Goal: Contribute content: Contribute content

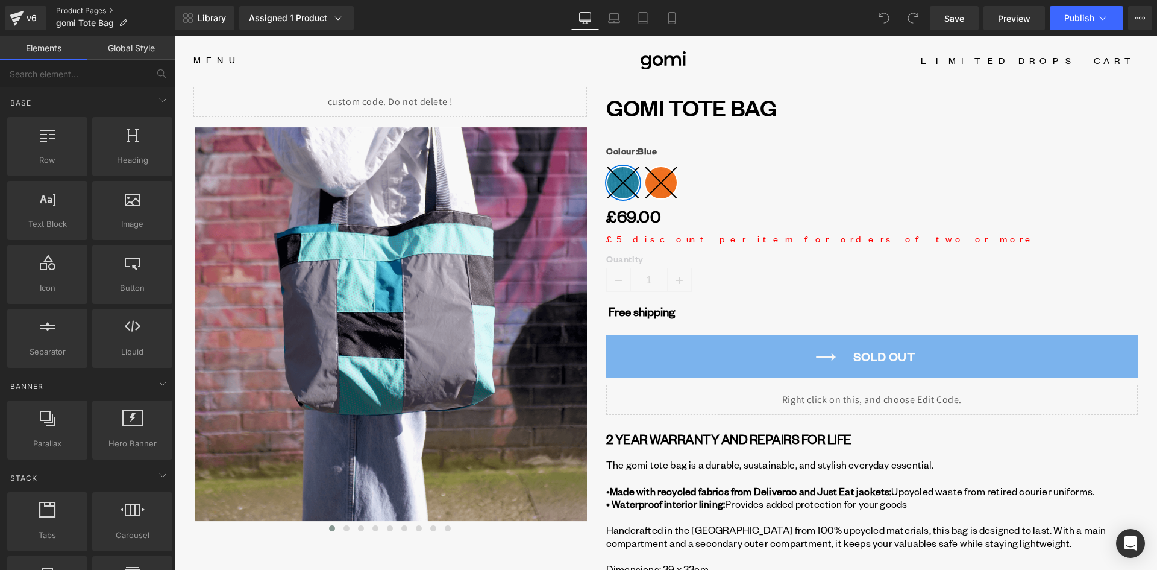
click at [89, 12] on link "Product Pages" at bounding box center [115, 11] width 119 height 10
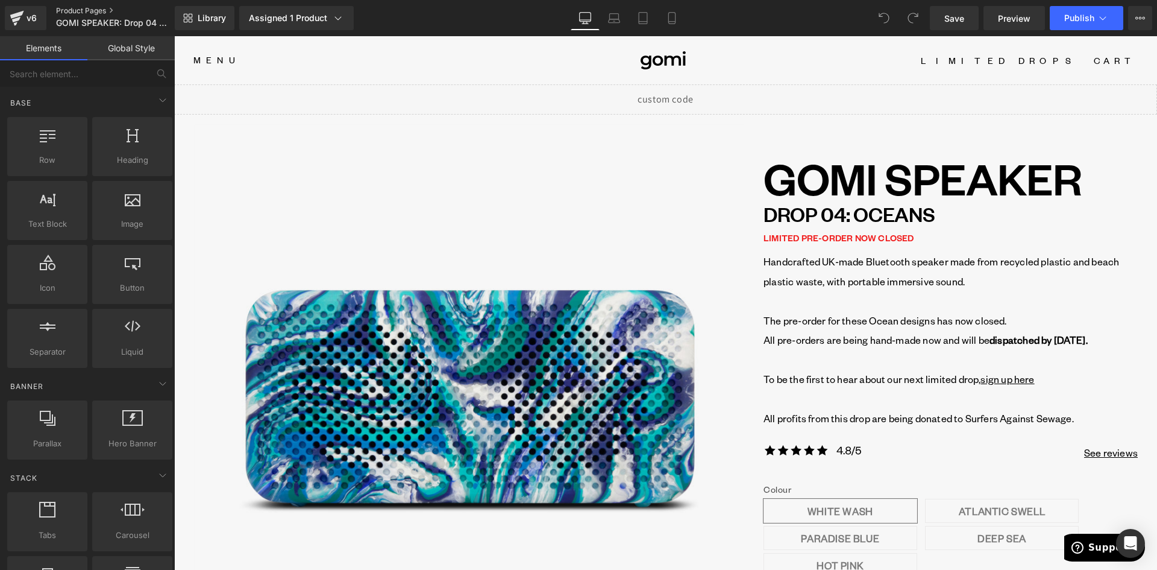
click at [99, 7] on link "Product Pages" at bounding box center [125, 11] width 139 height 10
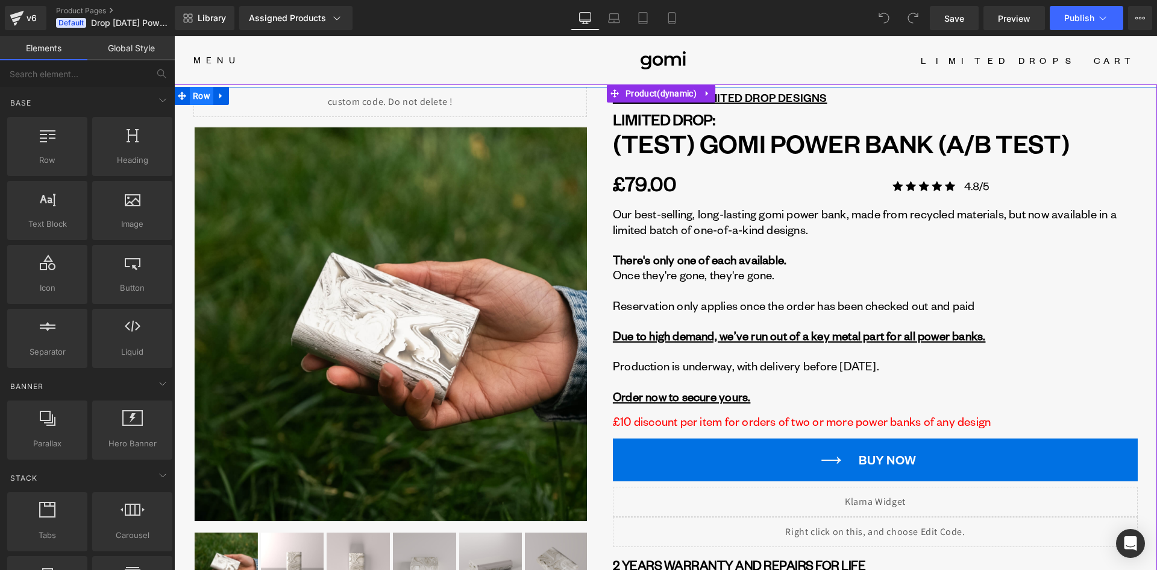
click at [192, 92] on span "Row" at bounding box center [202, 96] width 24 height 18
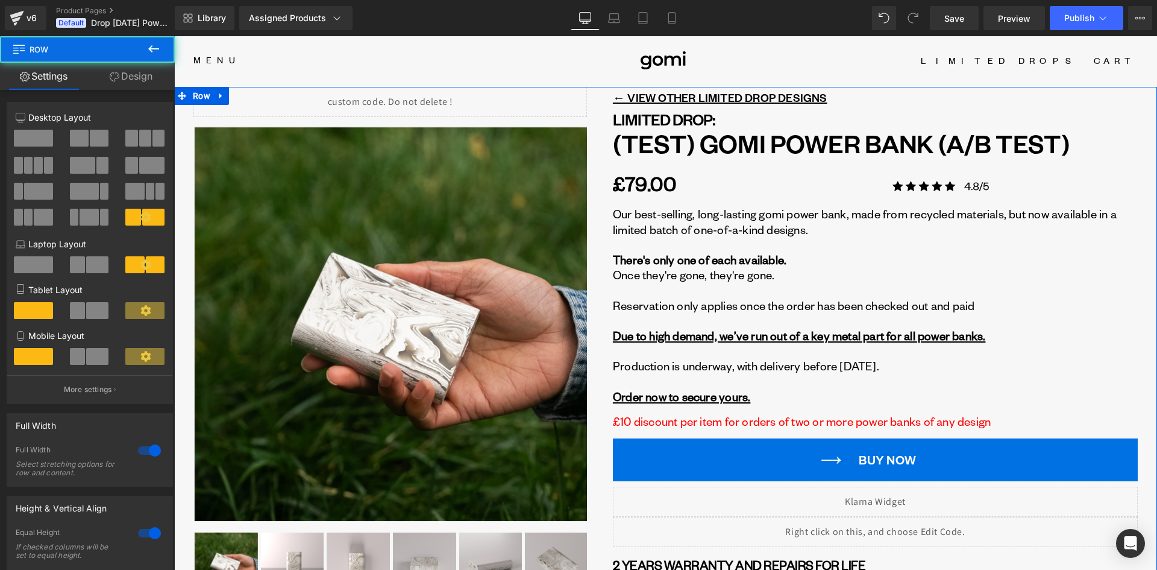
click at [116, 73] on icon at bounding box center [115, 77] width 10 height 10
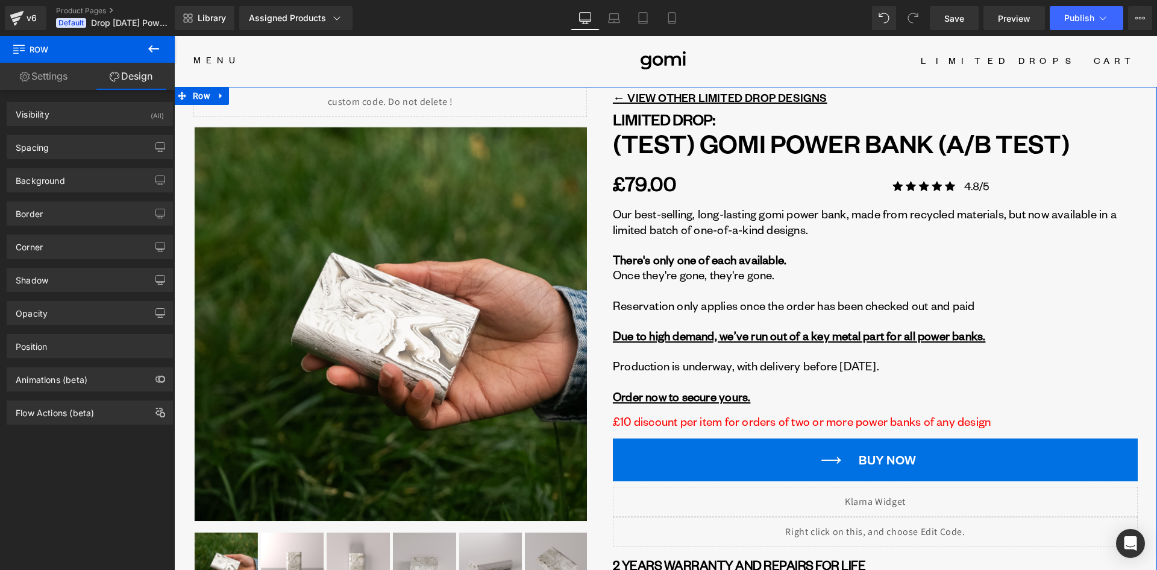
click at [28, 70] on link "Settings" at bounding box center [43, 76] width 87 height 27
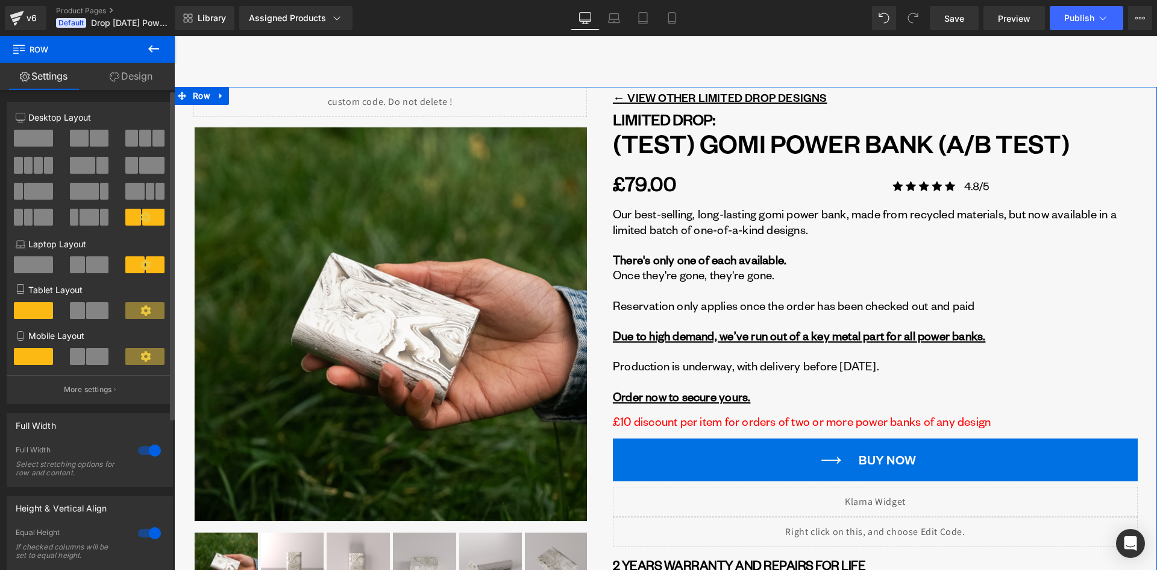
click at [142, 209] on span at bounding box center [153, 217] width 22 height 17
click at [92, 388] on p "More settings" at bounding box center [88, 389] width 48 height 11
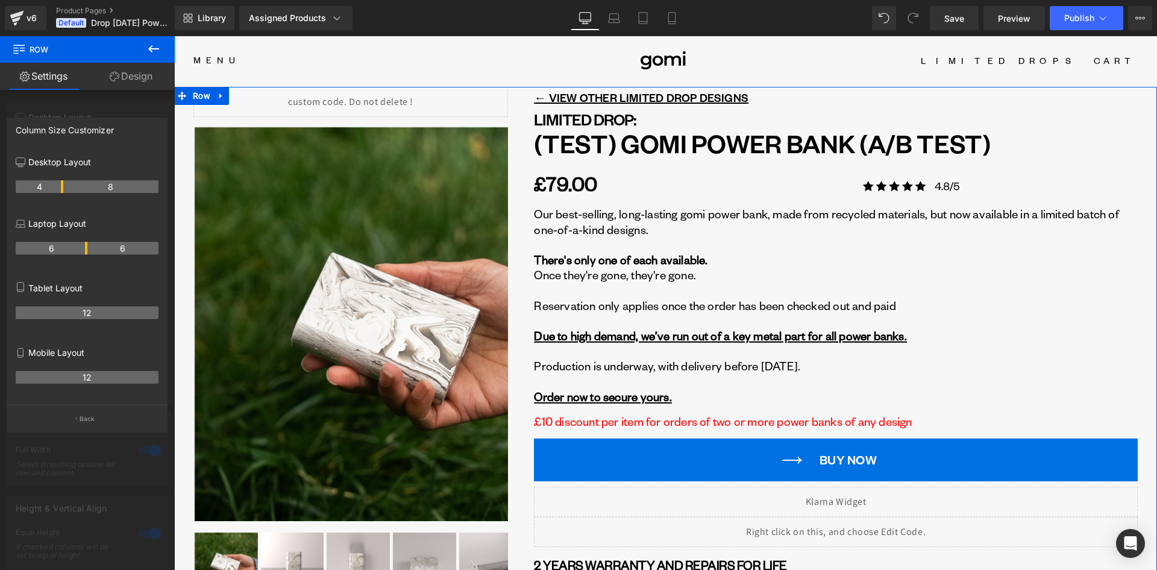
drag, startPoint x: 74, startPoint y: 186, endPoint x: 64, endPoint y: 186, distance: 9.0
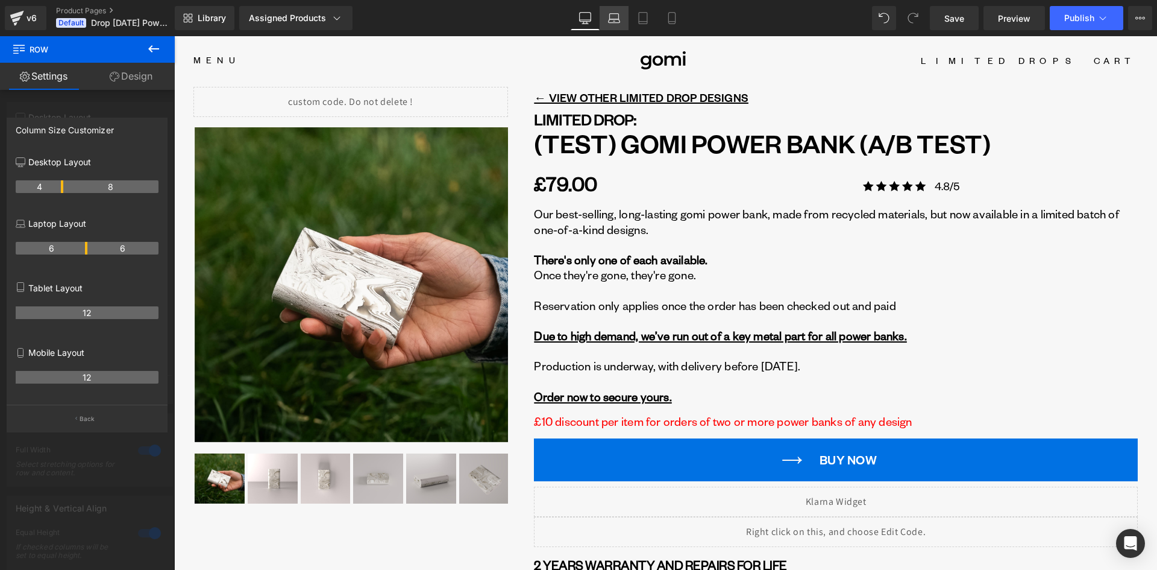
click at [606, 14] on link "Laptop" at bounding box center [614, 18] width 29 height 24
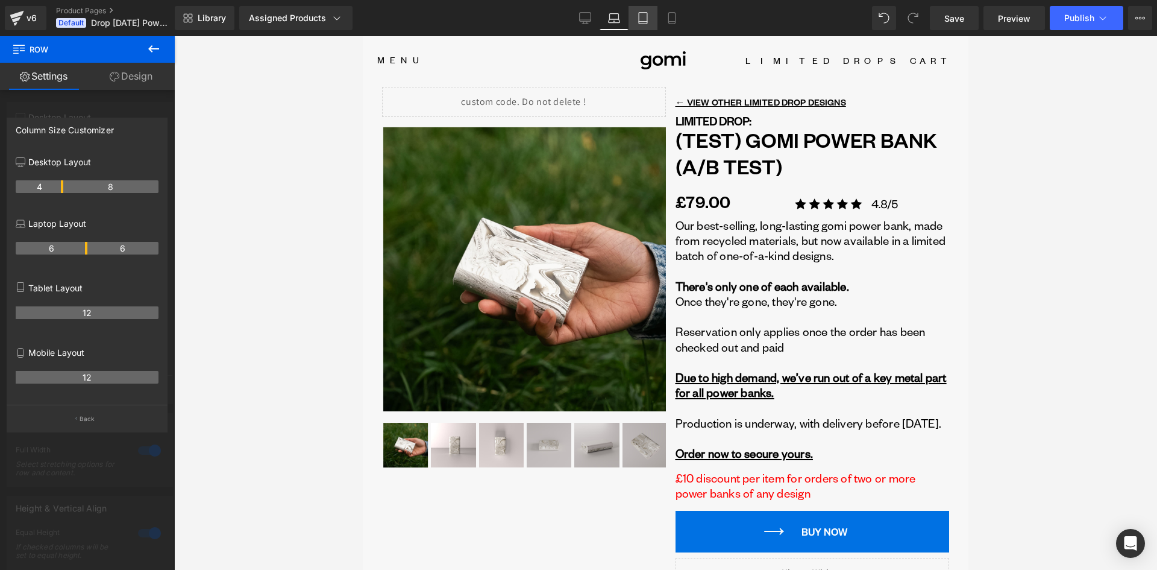
click at [643, 17] on icon at bounding box center [643, 18] width 12 height 12
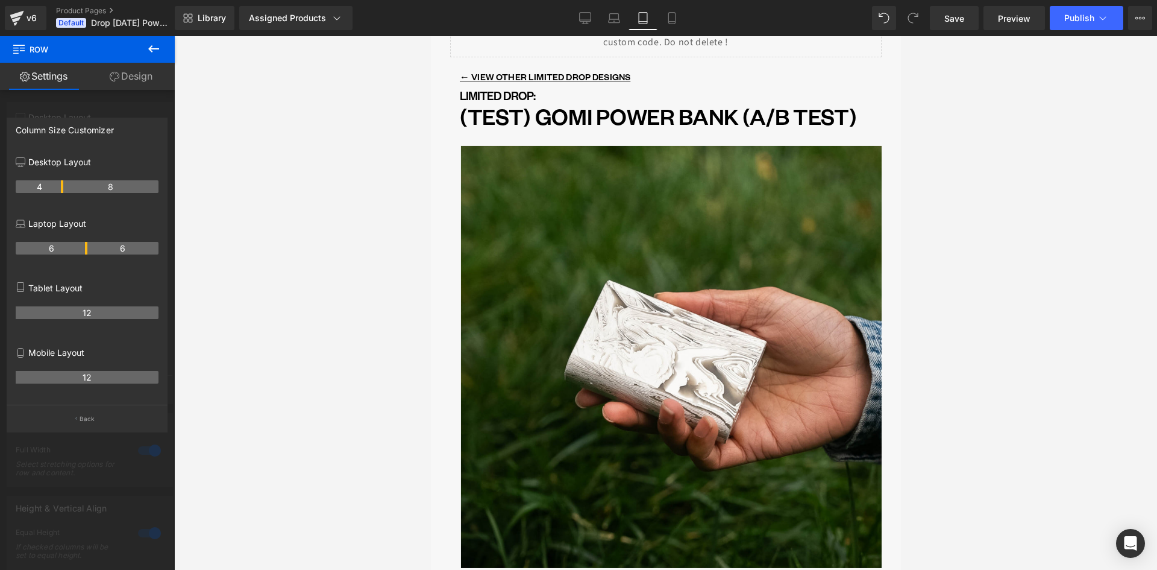
scroll to position [60, 0]
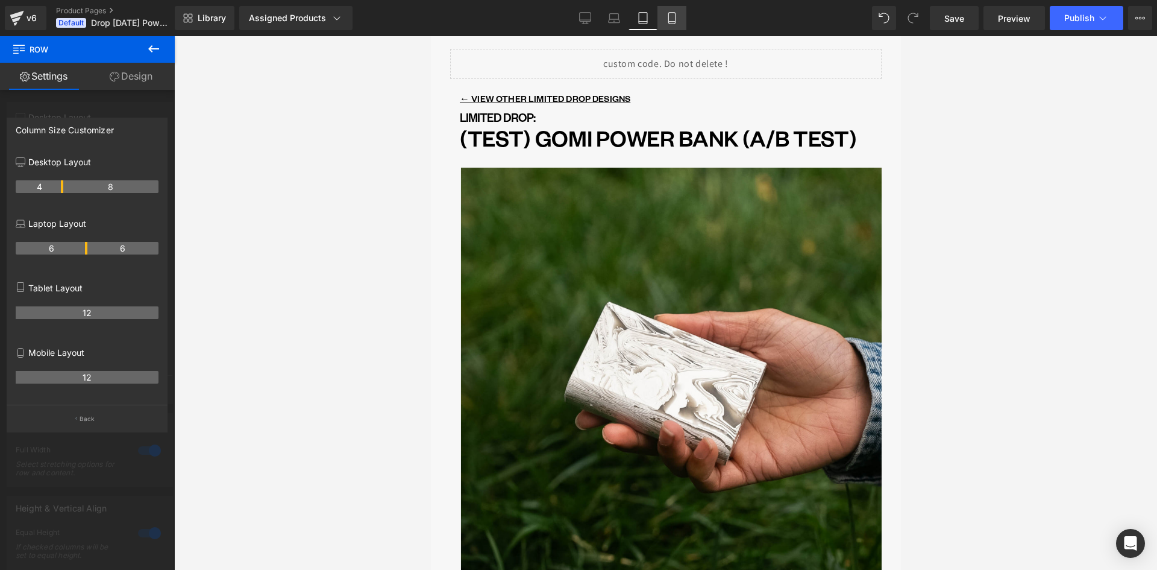
drag, startPoint x: 672, startPoint y: 14, endPoint x: 282, endPoint y: 175, distance: 421.9
click at [672, 14] on icon at bounding box center [672, 18] width 12 height 12
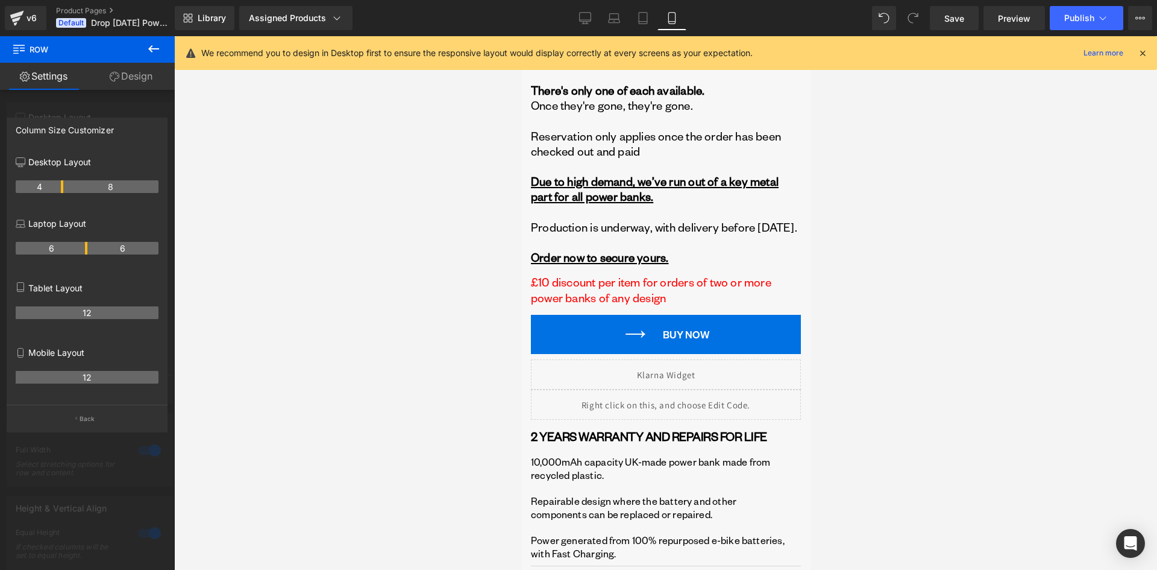
scroll to position [482, 0]
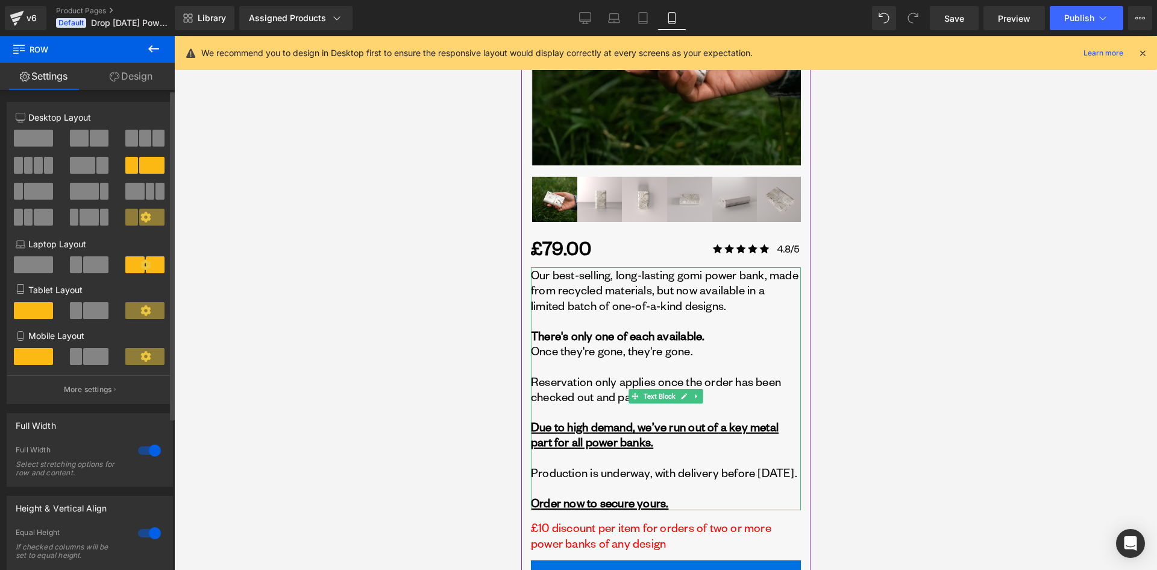
scroll to position [422, 0]
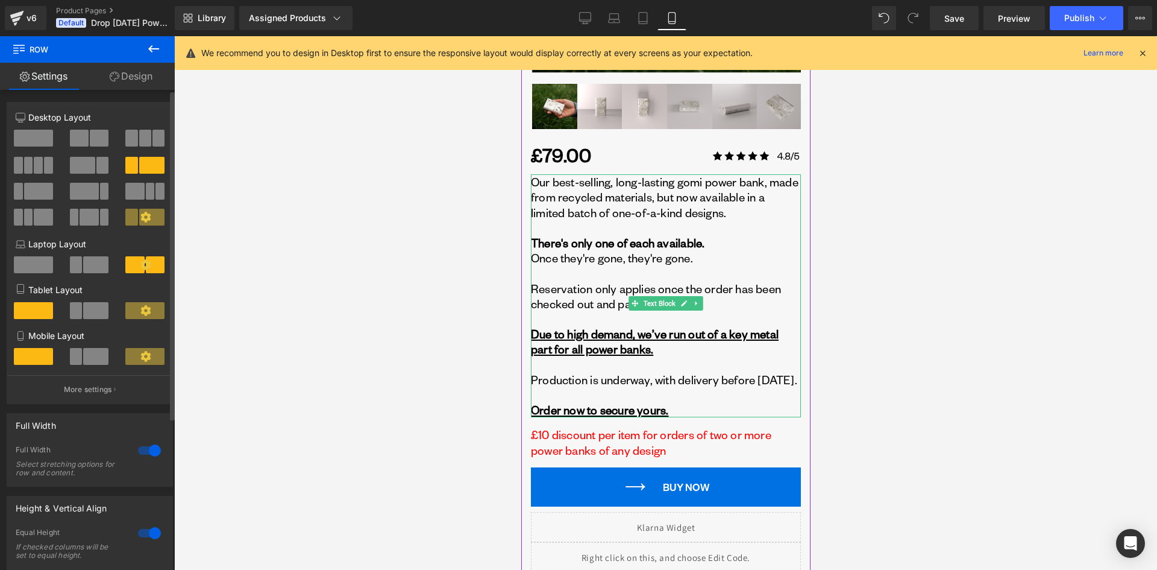
click at [665, 331] on u "Due to high demand, we’ve run out of a key metal part for all power banks." at bounding box center [654, 341] width 248 height 30
click at [666, 333] on u "Due to high demand, we’ve run out of a key metal part for all power banks." at bounding box center [654, 341] width 248 height 30
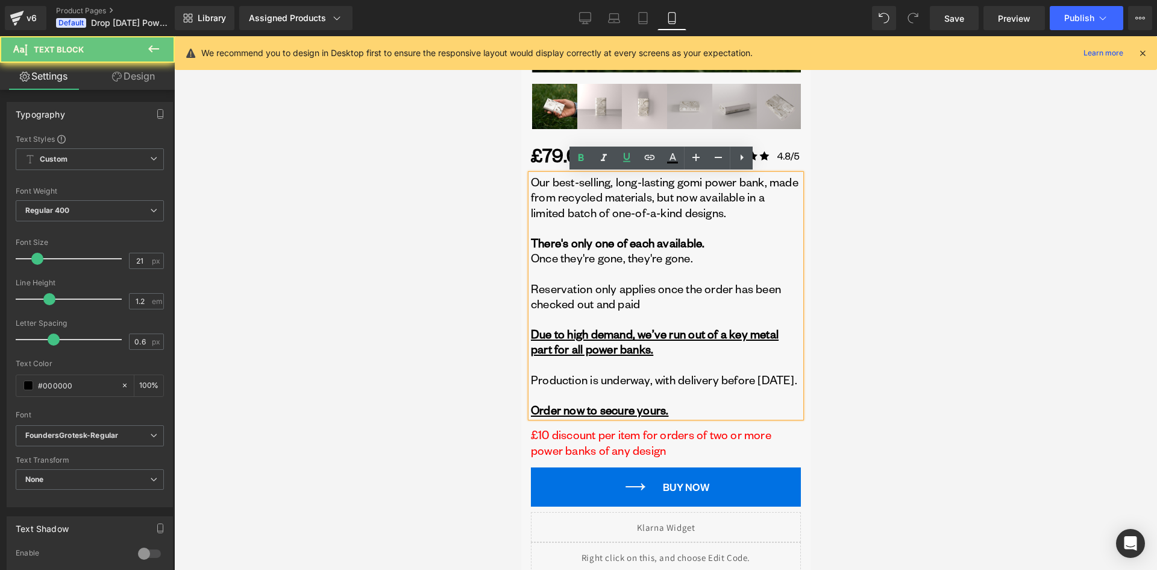
click at [665, 334] on u "Due to high demand, we’ve run out of a key metal part for all power banks." at bounding box center [654, 341] width 248 height 30
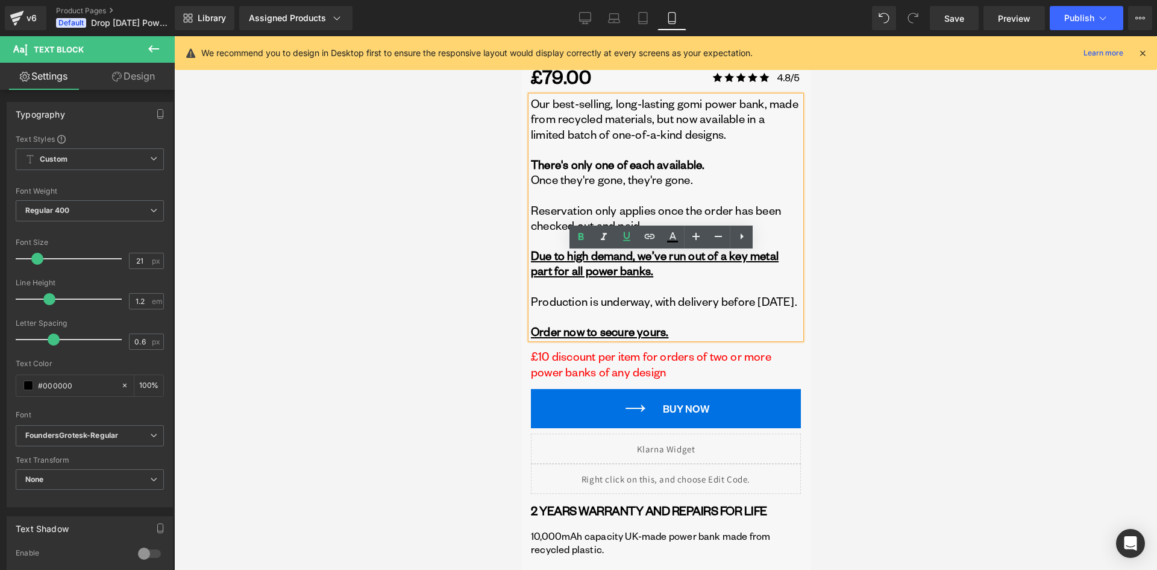
scroll to position [301, 0]
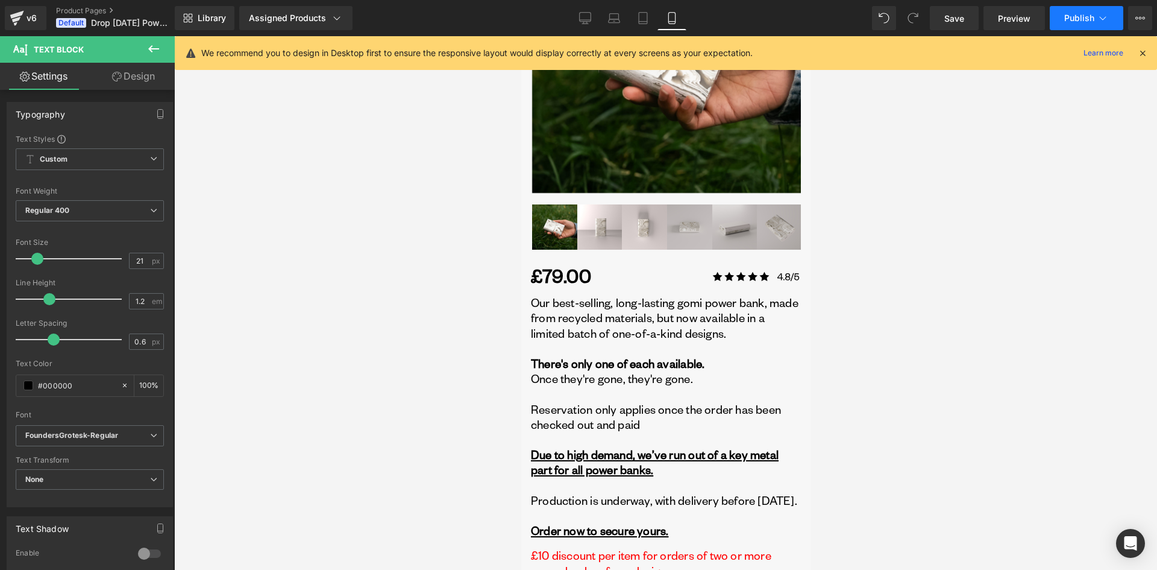
click at [1076, 14] on span "Publish" at bounding box center [1080, 18] width 30 height 10
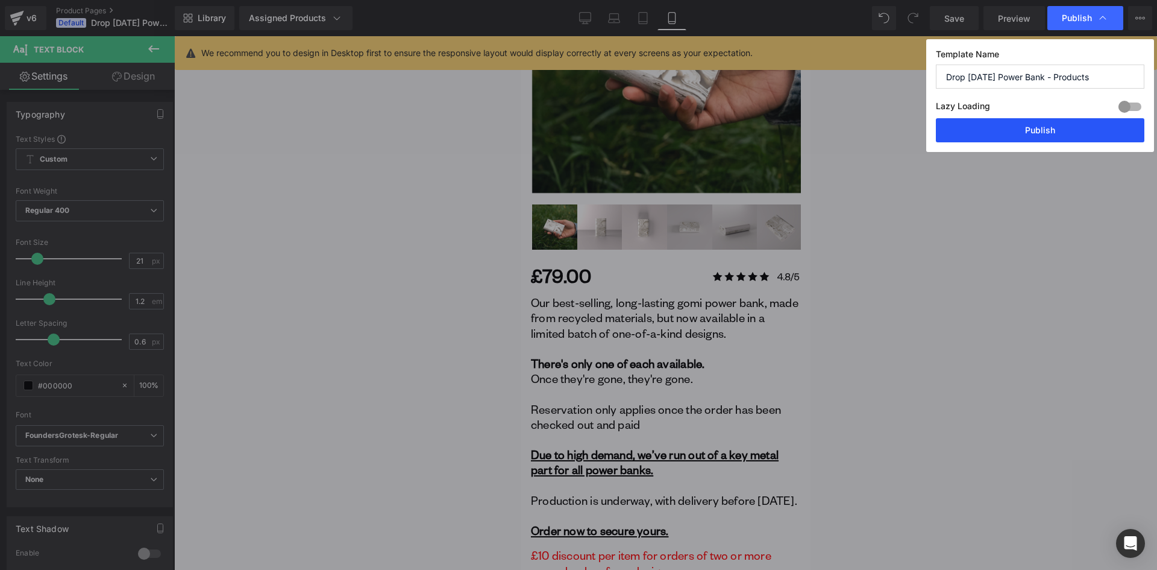
click at [1052, 131] on button "Publish" at bounding box center [1040, 130] width 209 height 24
